Goal: Information Seeking & Learning: Stay updated

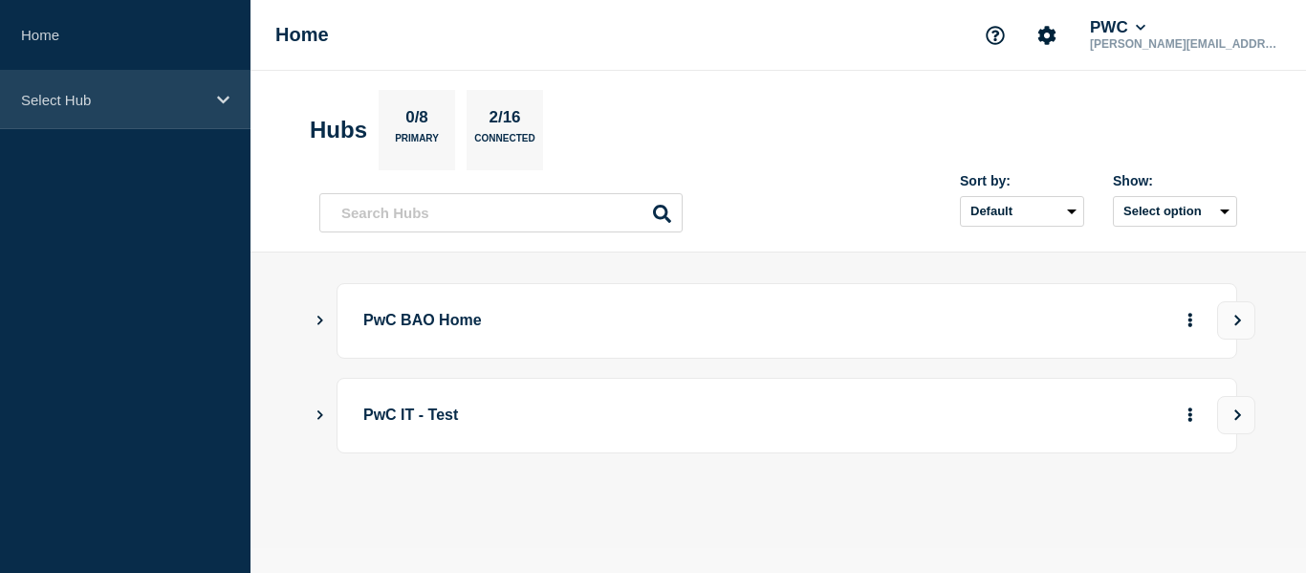
click at [50, 92] on p "Select Hub" at bounding box center [113, 100] width 184 height 16
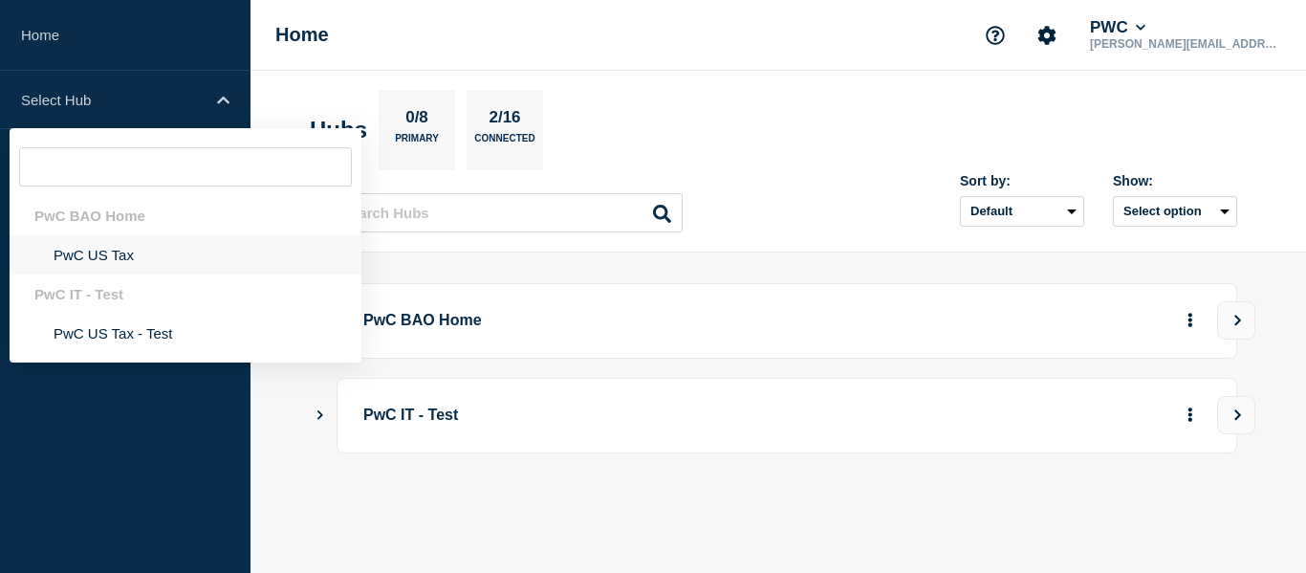
click at [93, 249] on li "PwC US Tax" at bounding box center [186, 254] width 352 height 39
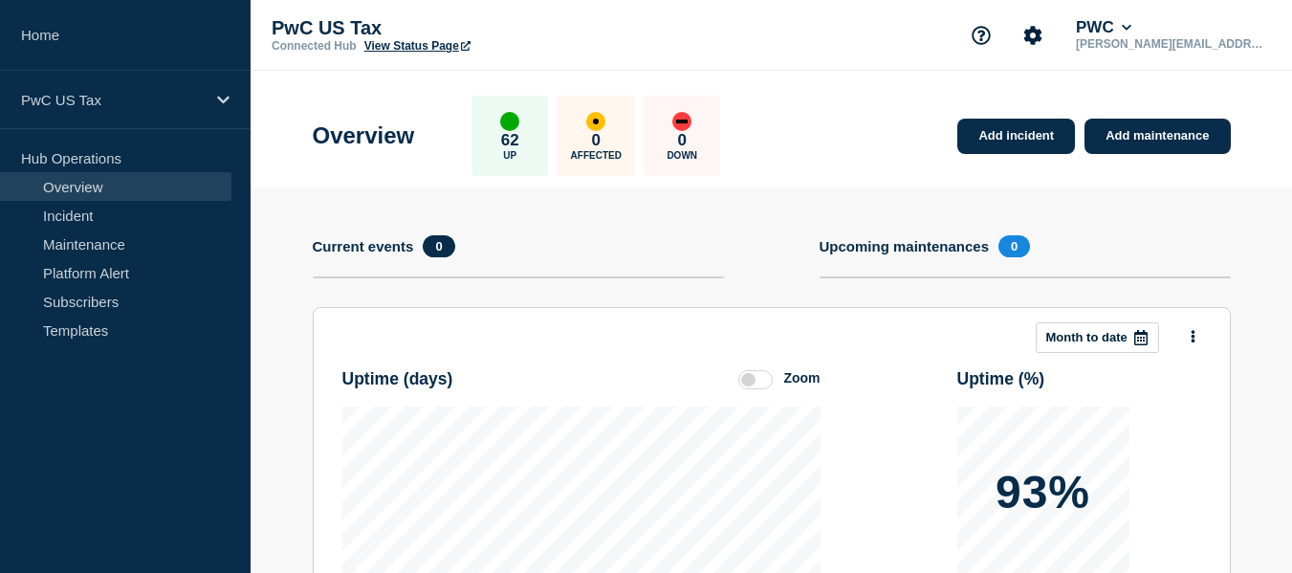
scroll to position [368, 0]
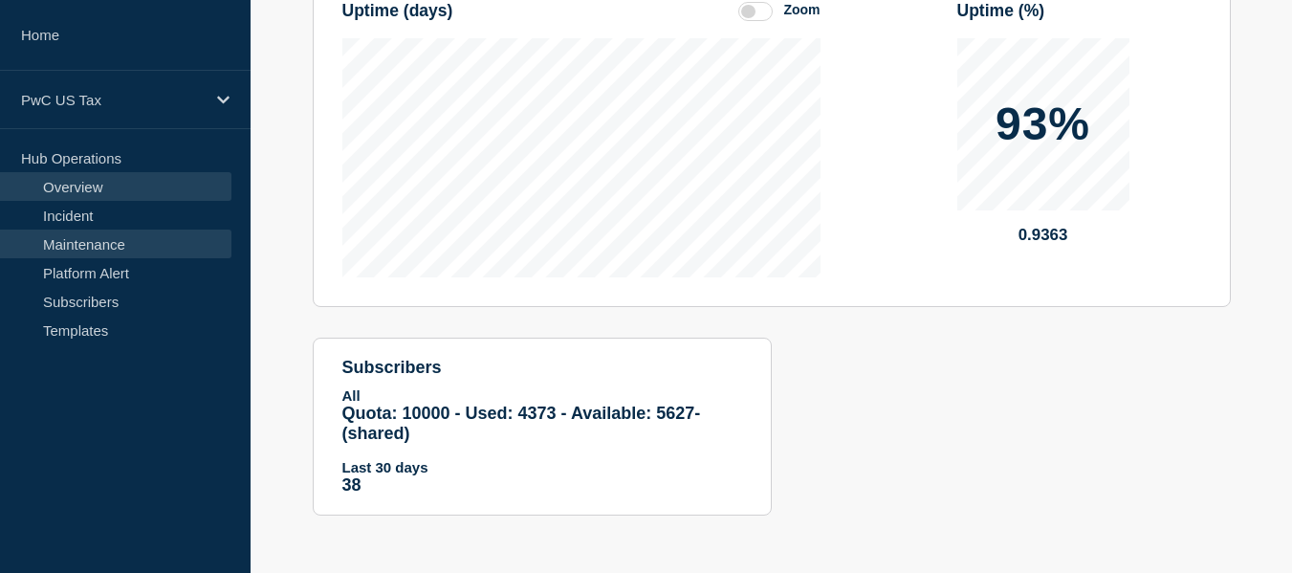
click at [126, 240] on link "Maintenance" at bounding box center [115, 243] width 231 height 29
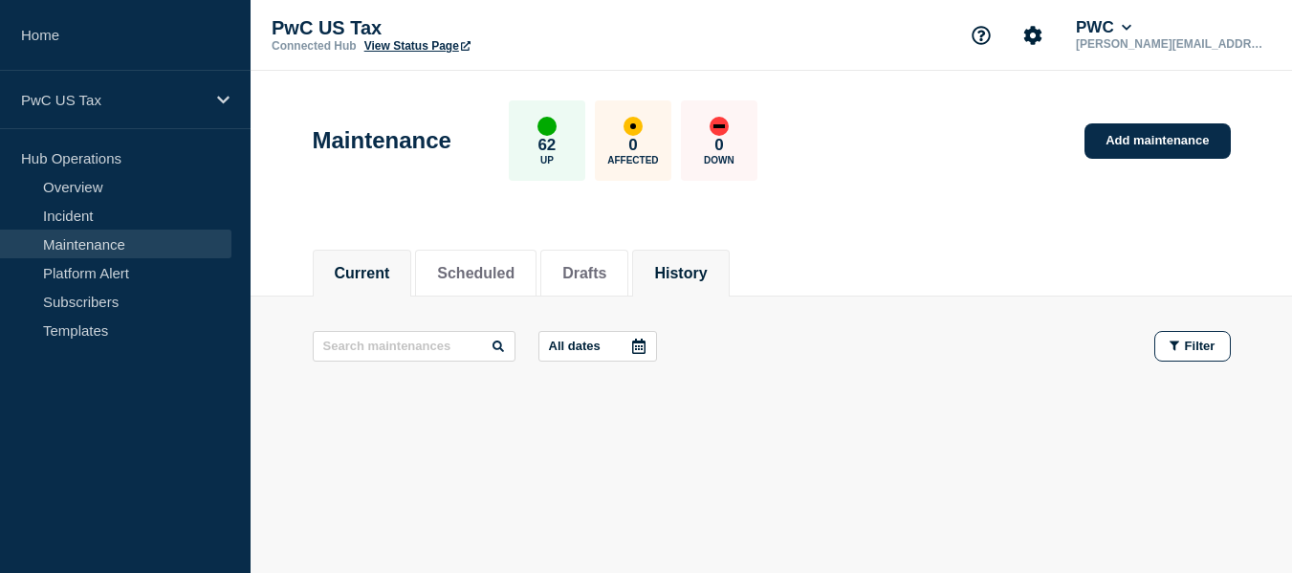
click at [685, 266] on button "History" at bounding box center [680, 273] width 53 height 17
